Goal: Find specific page/section: Find specific page/section

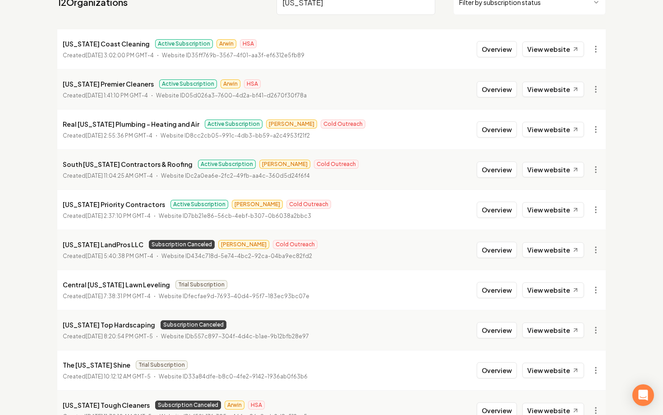
scroll to position [80, 0]
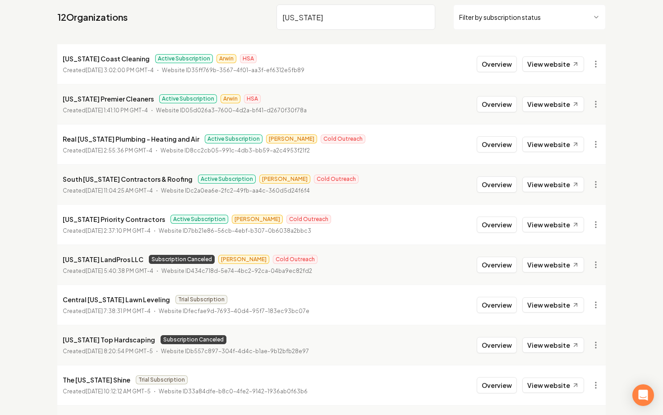
drag, startPoint x: 310, startPoint y: 17, endPoint x: 220, endPoint y: 13, distance: 90.8
click at [277, 14] on input "texas" at bounding box center [356, 17] width 159 height 25
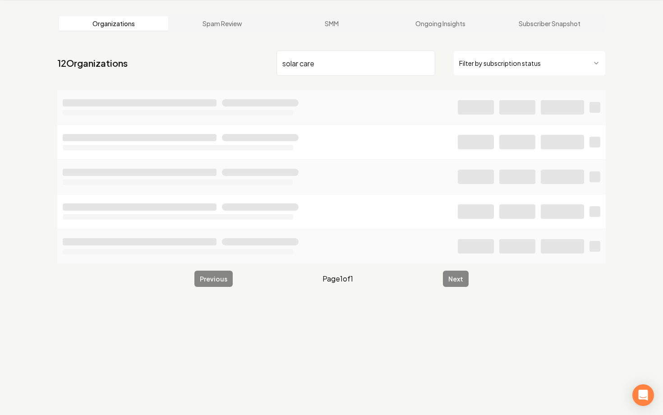
scroll to position [34, 0]
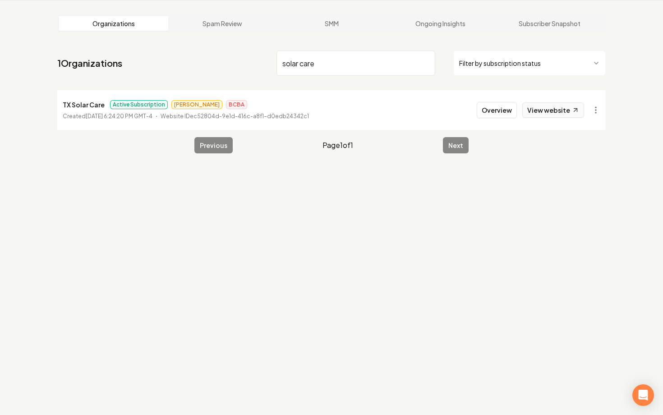
type input "solar care"
click at [530, 109] on link "View website" at bounding box center [553, 109] width 62 height 15
click at [498, 107] on button "Overview" at bounding box center [497, 110] width 40 height 16
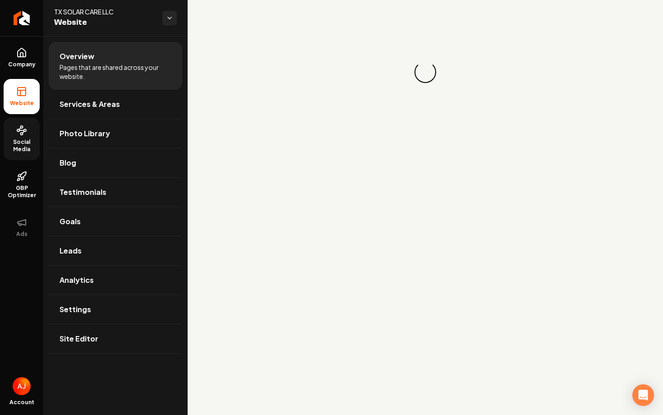
click at [32, 141] on span "Social Media" at bounding box center [22, 145] width 36 height 14
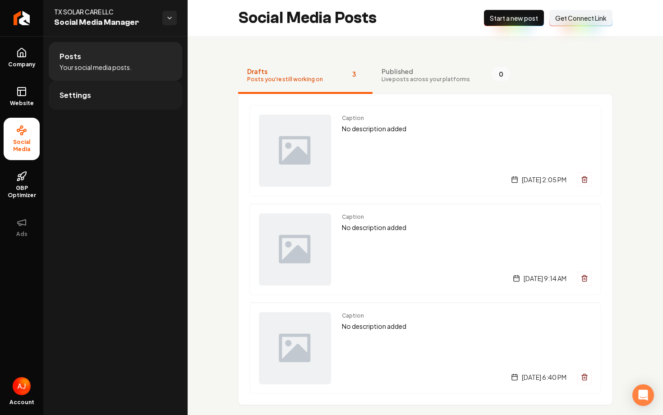
click at [108, 102] on link "Settings" at bounding box center [116, 95] width 134 height 29
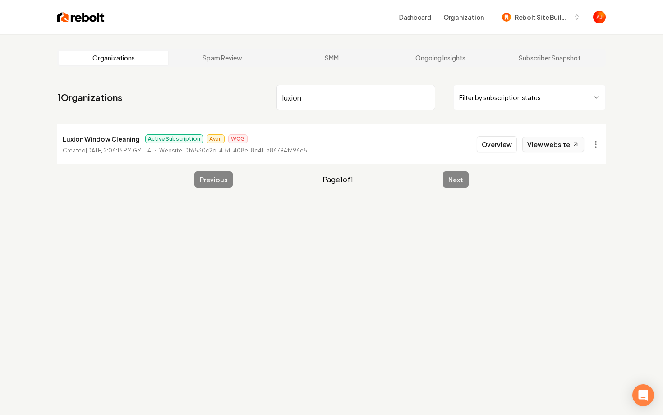
click at [531, 148] on link "View website" at bounding box center [553, 144] width 62 height 15
drag, startPoint x: 313, startPoint y: 98, endPoint x: 190, endPoint y: 80, distance: 124.0
click at [202, 80] on main "Organizations Spam Review SMM Ongoing Insights Subscriber Snapshot 1 Organizati…" at bounding box center [331, 118] width 577 height 168
click at [543, 144] on link "View website" at bounding box center [553, 144] width 62 height 15
drag, startPoint x: 328, startPoint y: 98, endPoint x: 201, endPoint y: 89, distance: 127.6
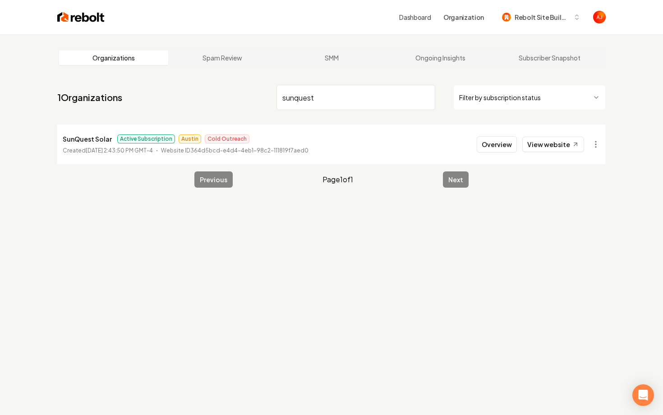
click at [208, 89] on nav "1 Organizations sunquest Filter by subscription status" at bounding box center [331, 101] width 549 height 40
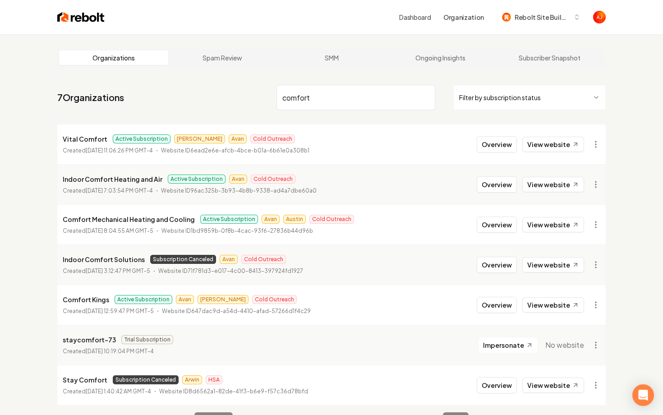
drag, startPoint x: 322, startPoint y: 93, endPoint x: 235, endPoint y: 93, distance: 86.2
click at [239, 93] on nav "7 Organizations comfort Filter by subscription status" at bounding box center [331, 101] width 549 height 40
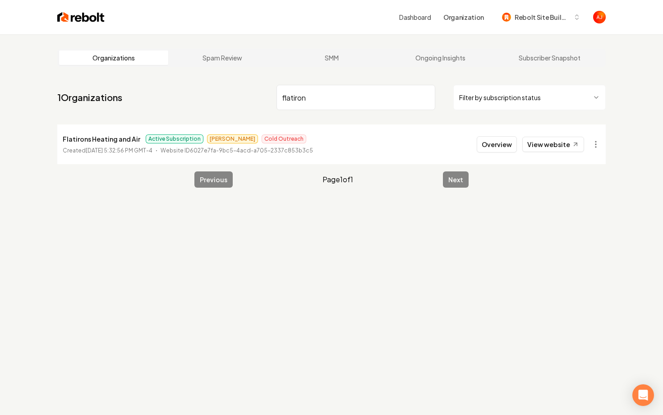
drag, startPoint x: 314, startPoint y: 98, endPoint x: 240, endPoint y: 98, distance: 74.0
click at [281, 98] on input "flatiron" at bounding box center [356, 97] width 159 height 25
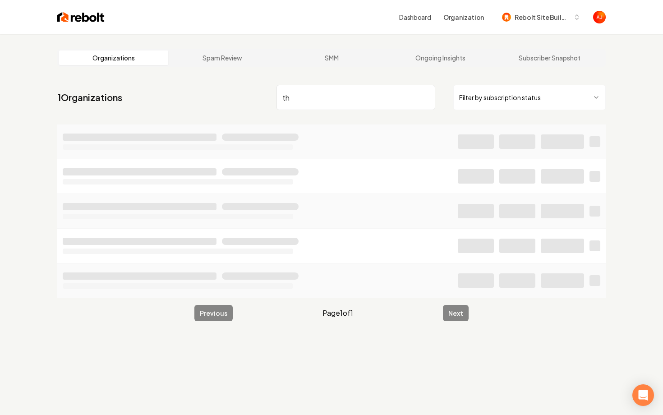
type input "t"
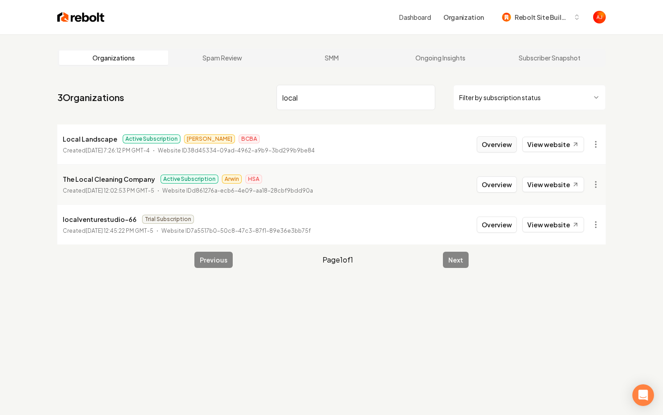
type input "local"
click at [495, 146] on button "Overview" at bounding box center [497, 144] width 40 height 16
click at [497, 146] on button "Overview" at bounding box center [497, 144] width 40 height 16
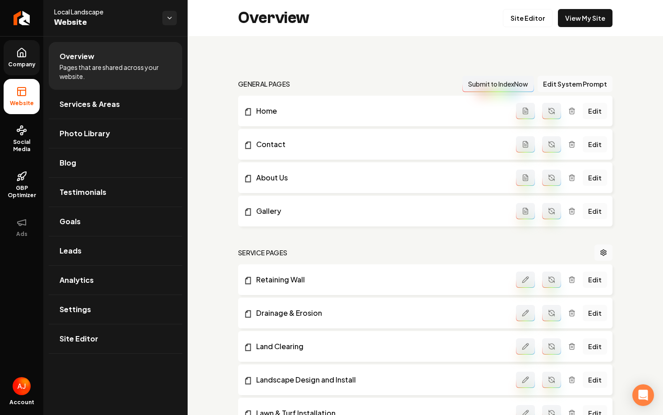
click at [31, 63] on span "Company" at bounding box center [22, 64] width 35 height 7
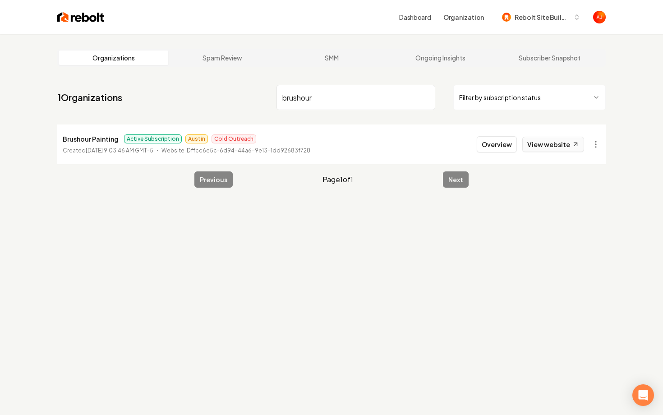
click at [546, 137] on link "View website" at bounding box center [553, 144] width 62 height 15
drag, startPoint x: 319, startPoint y: 96, endPoint x: 265, endPoint y: 96, distance: 54.1
click at [265, 96] on nav "1 Organizations brushour Filter by subscription status" at bounding box center [331, 101] width 549 height 40
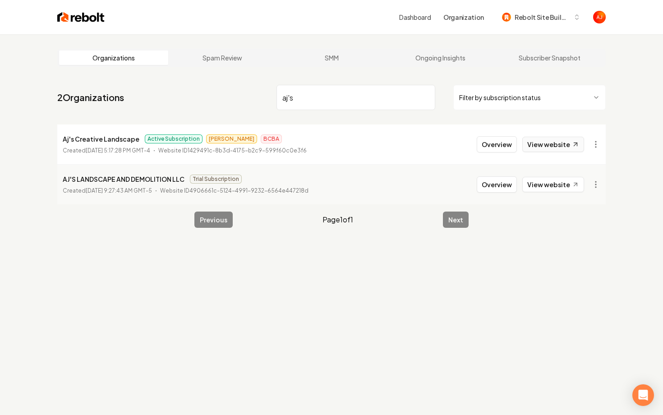
type input "aj's"
click at [558, 151] on link "View website" at bounding box center [553, 144] width 62 height 15
